Goal: Task Accomplishment & Management: Use online tool/utility

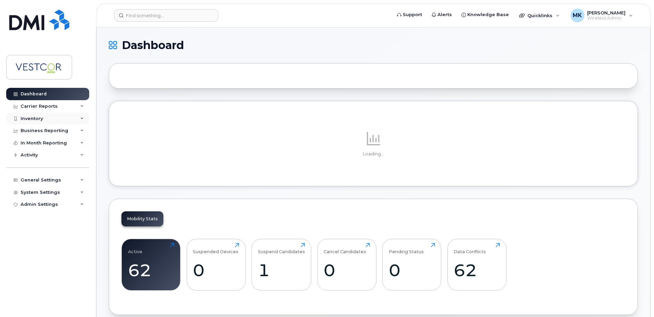
click at [41, 119] on div "Inventory" at bounding box center [32, 118] width 22 height 5
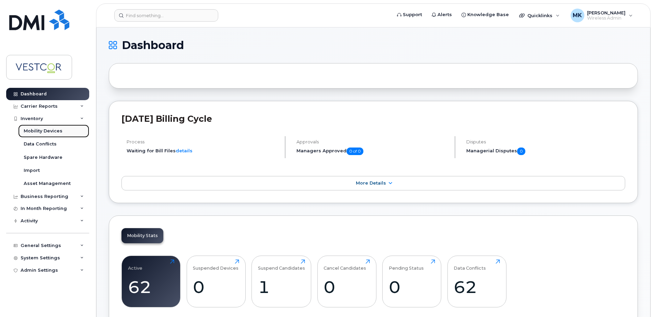
click at [39, 130] on div "Mobility Devices" at bounding box center [43, 131] width 39 height 6
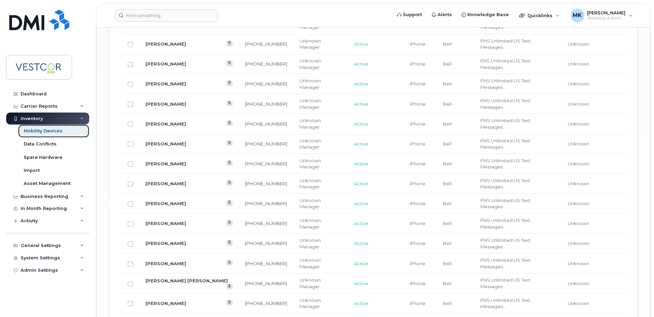
scroll to position [826, 0]
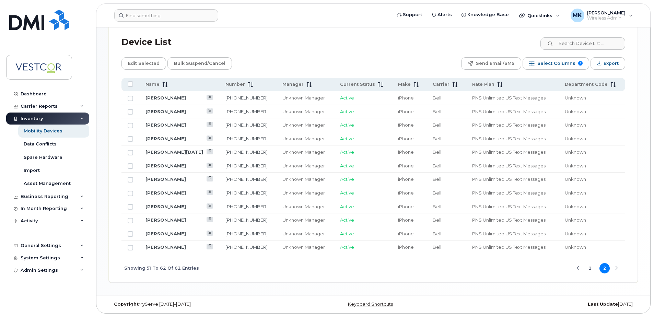
scroll to position [311, 0]
click at [170, 246] on link "[PERSON_NAME]" at bounding box center [165, 246] width 40 height 5
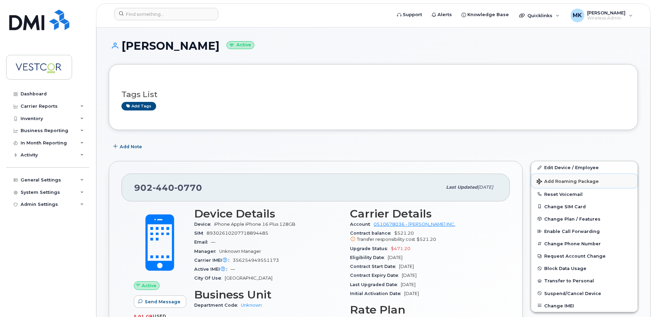
click at [566, 180] on span "Add Roaming Package" at bounding box center [567, 182] width 62 height 7
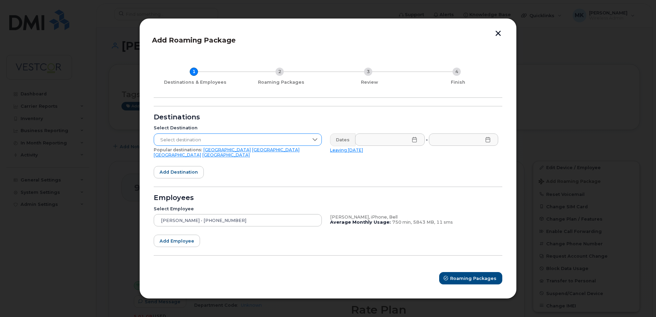
click at [228, 141] on span "Select destination" at bounding box center [231, 140] width 154 height 12
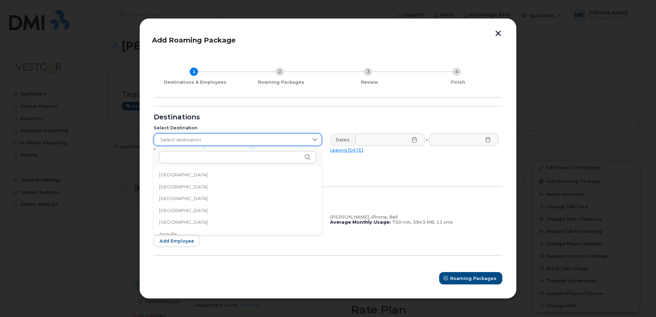
click at [203, 141] on span "Select destination" at bounding box center [231, 140] width 154 height 12
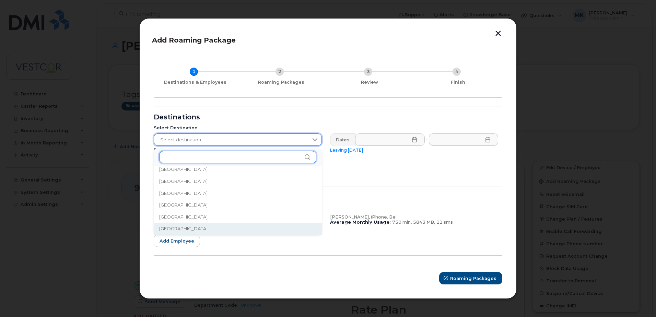
click at [219, 156] on input "text" at bounding box center [237, 157] width 157 height 12
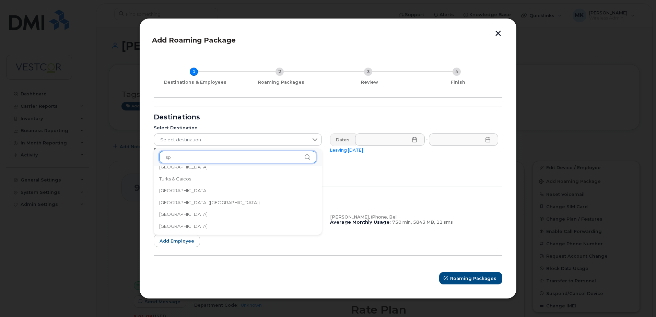
scroll to position [0, 0]
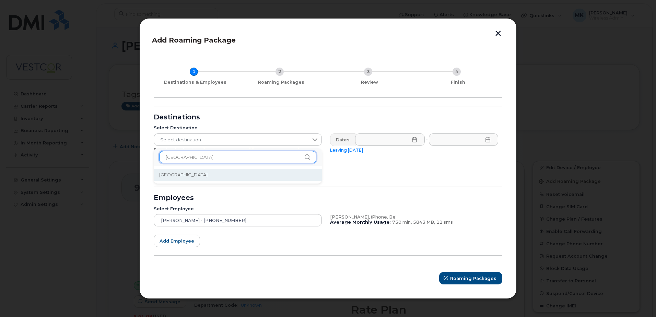
type input "[GEOGRAPHIC_DATA]"
click at [176, 173] on li "[GEOGRAPHIC_DATA]" at bounding box center [238, 175] width 168 height 12
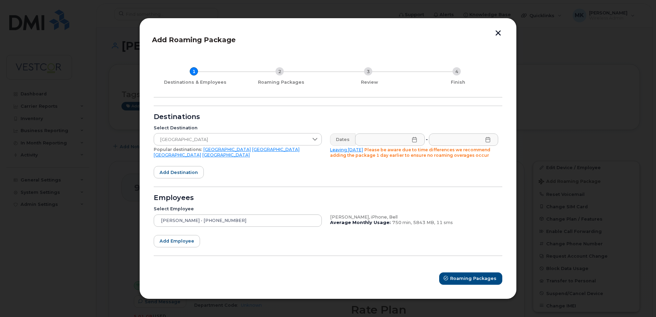
click at [412, 140] on icon at bounding box center [414, 139] width 4 height 5
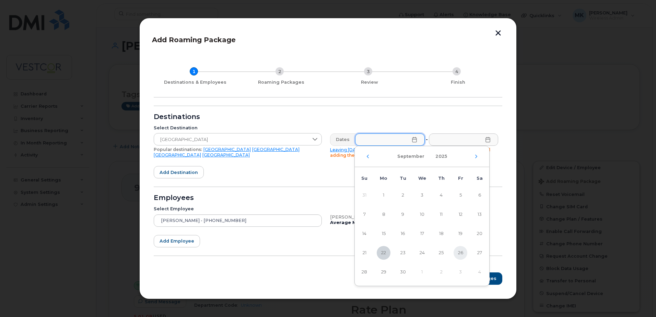
click at [461, 252] on span "26" at bounding box center [460, 253] width 14 height 14
type input "[DATE]"
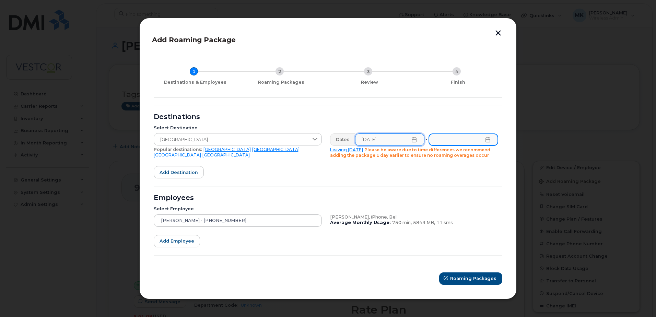
click at [487, 142] on span at bounding box center [463, 139] width 70 height 12
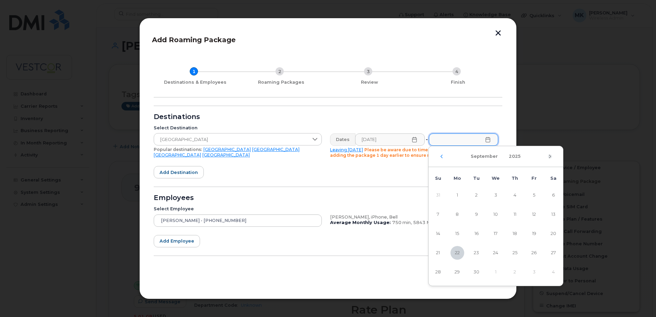
click at [549, 156] on icon "Next Month" at bounding box center [550, 156] width 4 height 5
click at [516, 196] on span "2" at bounding box center [515, 195] width 14 height 14
type input "[DATE]"
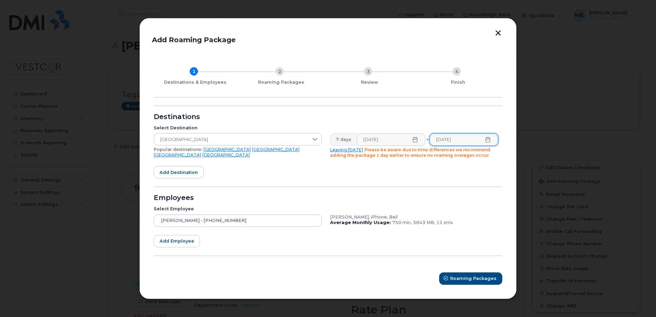
click at [463, 286] on div "Add Roaming Package 1 Destinations & Employees 2 Roaming Packages 3 Review 4 Fi…" at bounding box center [327, 158] width 377 height 281
click at [461, 276] on span "Roaming Packages" at bounding box center [473, 278] width 46 height 7
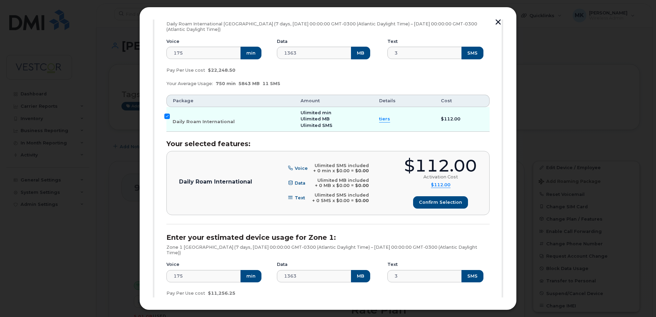
scroll to position [137, 0]
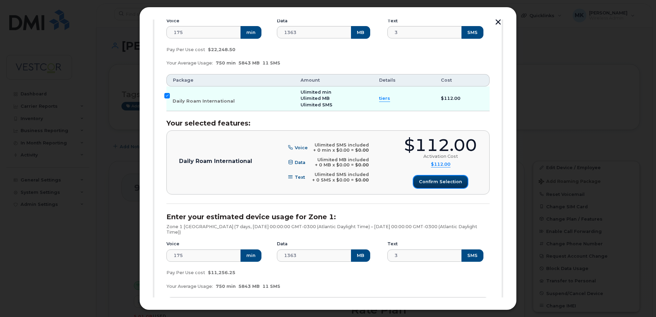
click at [430, 182] on span "Confirm selection" at bounding box center [440, 181] width 43 height 7
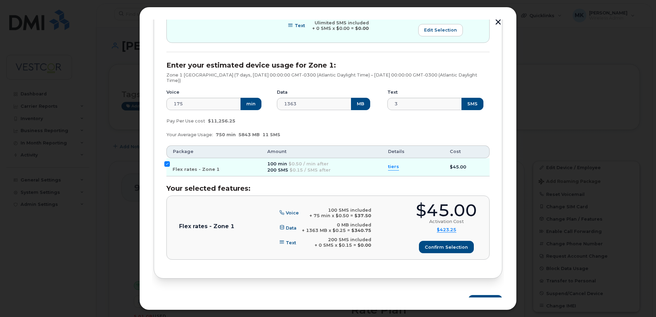
scroll to position [300, 0]
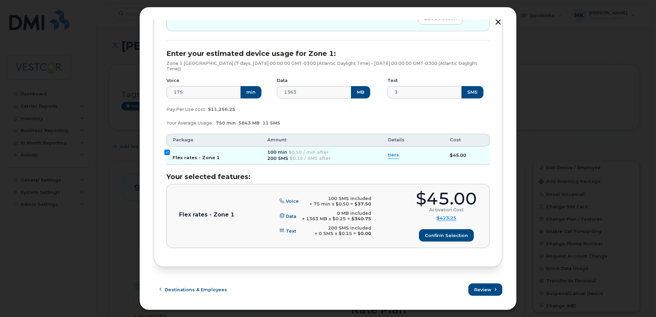
click at [165, 152] on input "Flex rates - Zone 1" at bounding box center [166, 152] width 5 height 5
checkbox input "false"
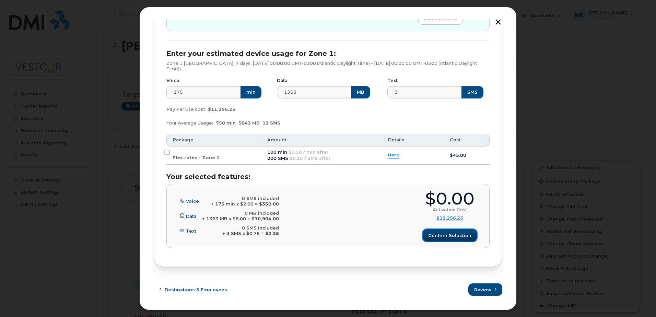
click at [451, 231] on button "Confirm selection" at bounding box center [449, 235] width 54 height 12
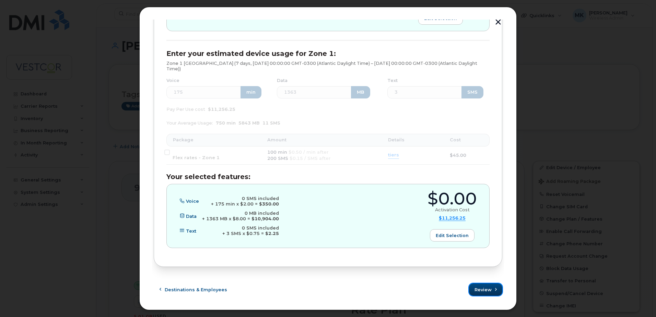
click at [488, 289] on span "Review" at bounding box center [482, 289] width 17 height 7
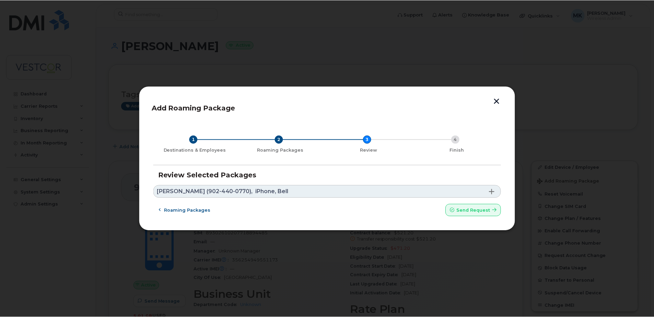
scroll to position [0, 0]
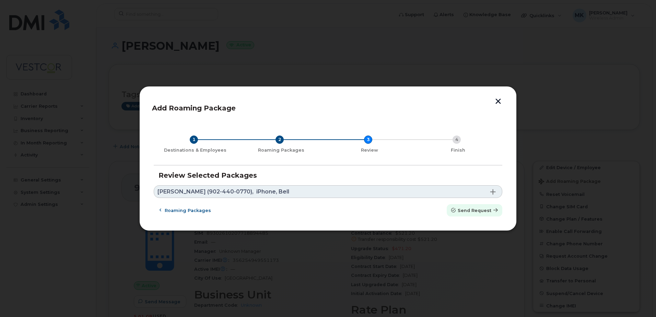
click at [481, 212] on span "Send request" at bounding box center [474, 210] width 34 height 7
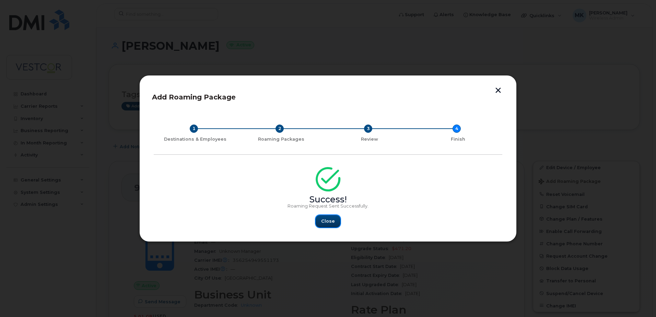
click at [327, 219] on span "Close" at bounding box center [328, 221] width 14 height 7
